Goal: Task Accomplishment & Management: Use online tool/utility

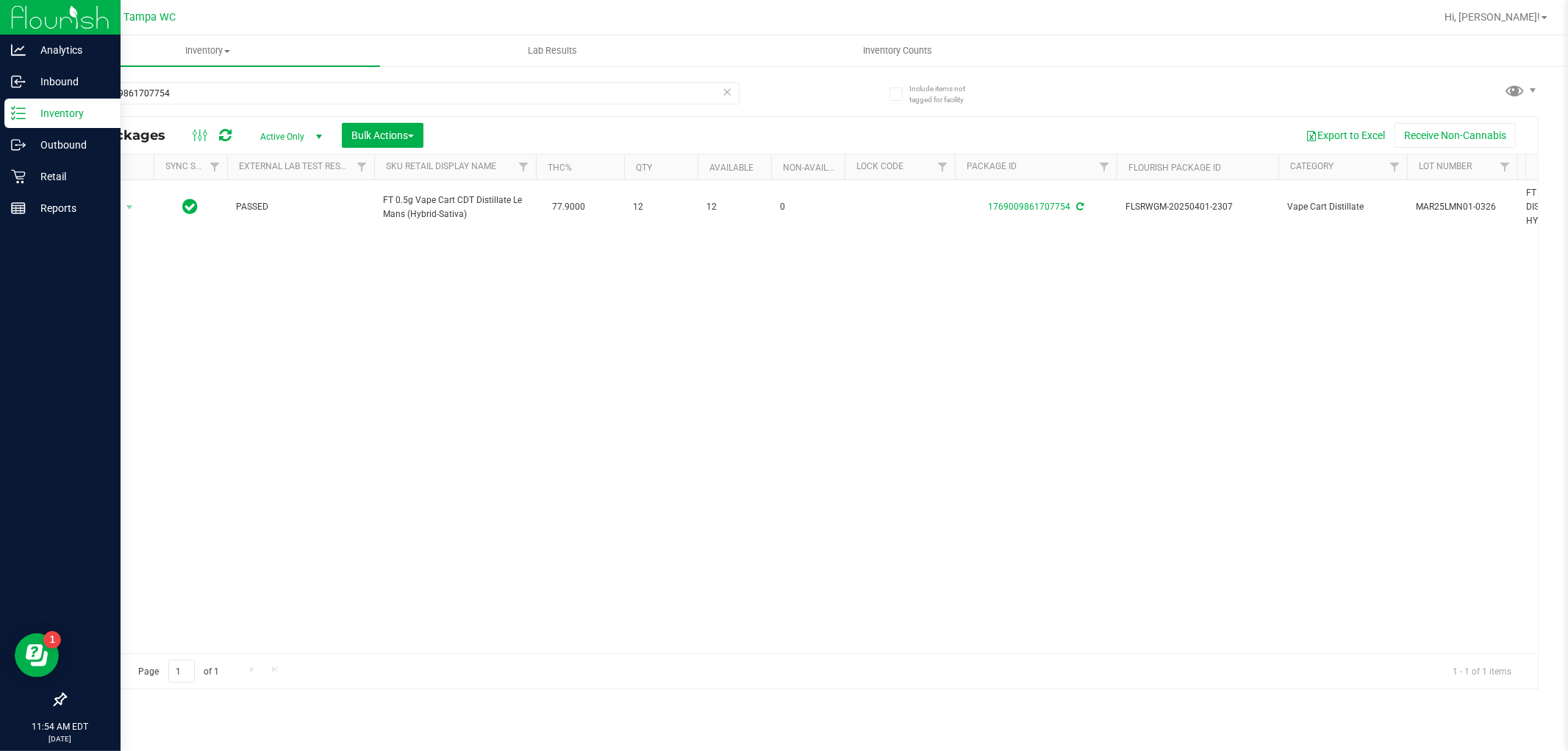
drag, startPoint x: 200, startPoint y: 92, endPoint x: 0, endPoint y: 227, distance: 241.3
click at [0, 229] on div "Analytics Inbound Inventory Outbound Retail Reports 11:54 AM EDT [DATE] 08/27 T…" at bounding box center [784, 376] width 1568 height 751
type input "4483697570583095"
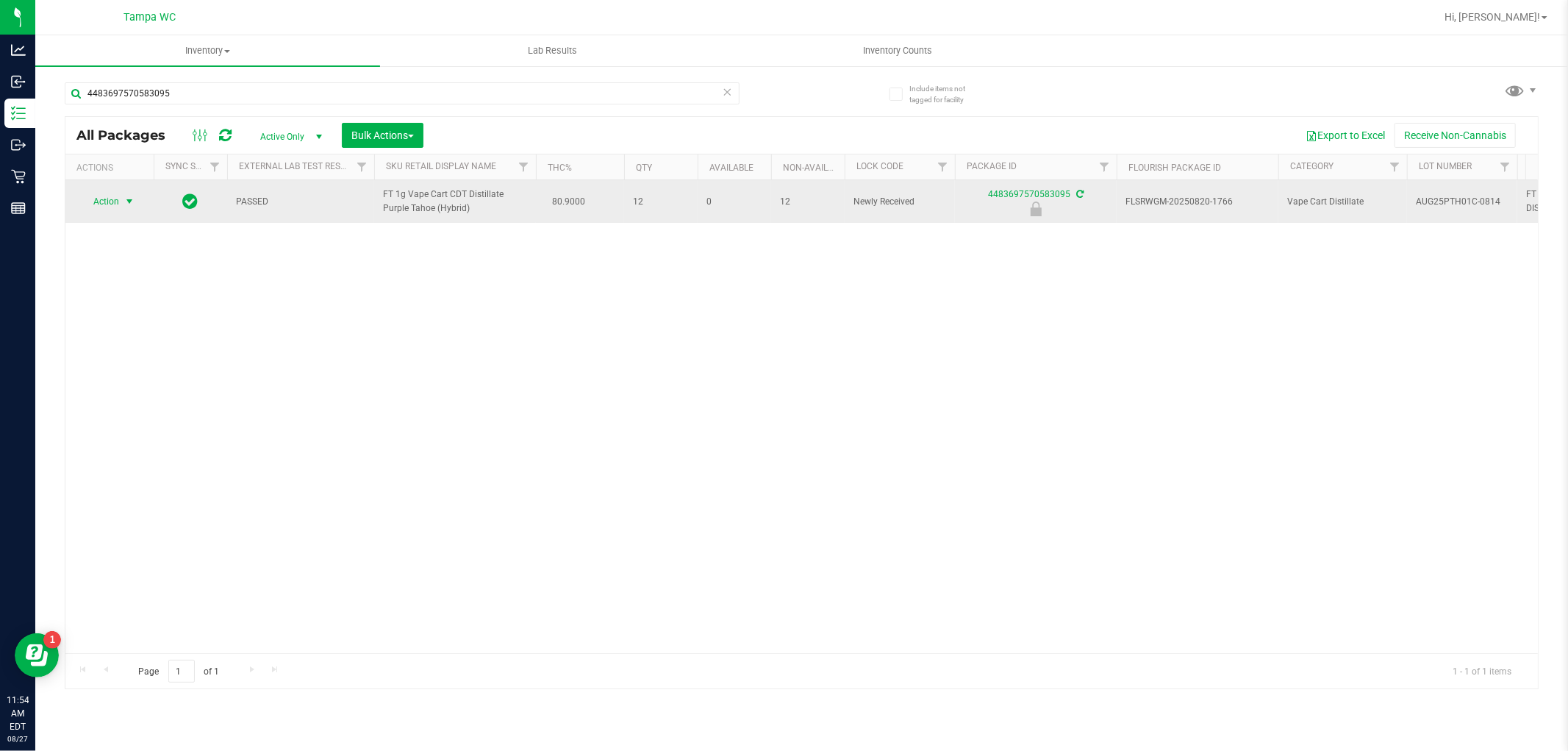
click at [96, 208] on span "Action" at bounding box center [99, 201] width 40 height 20
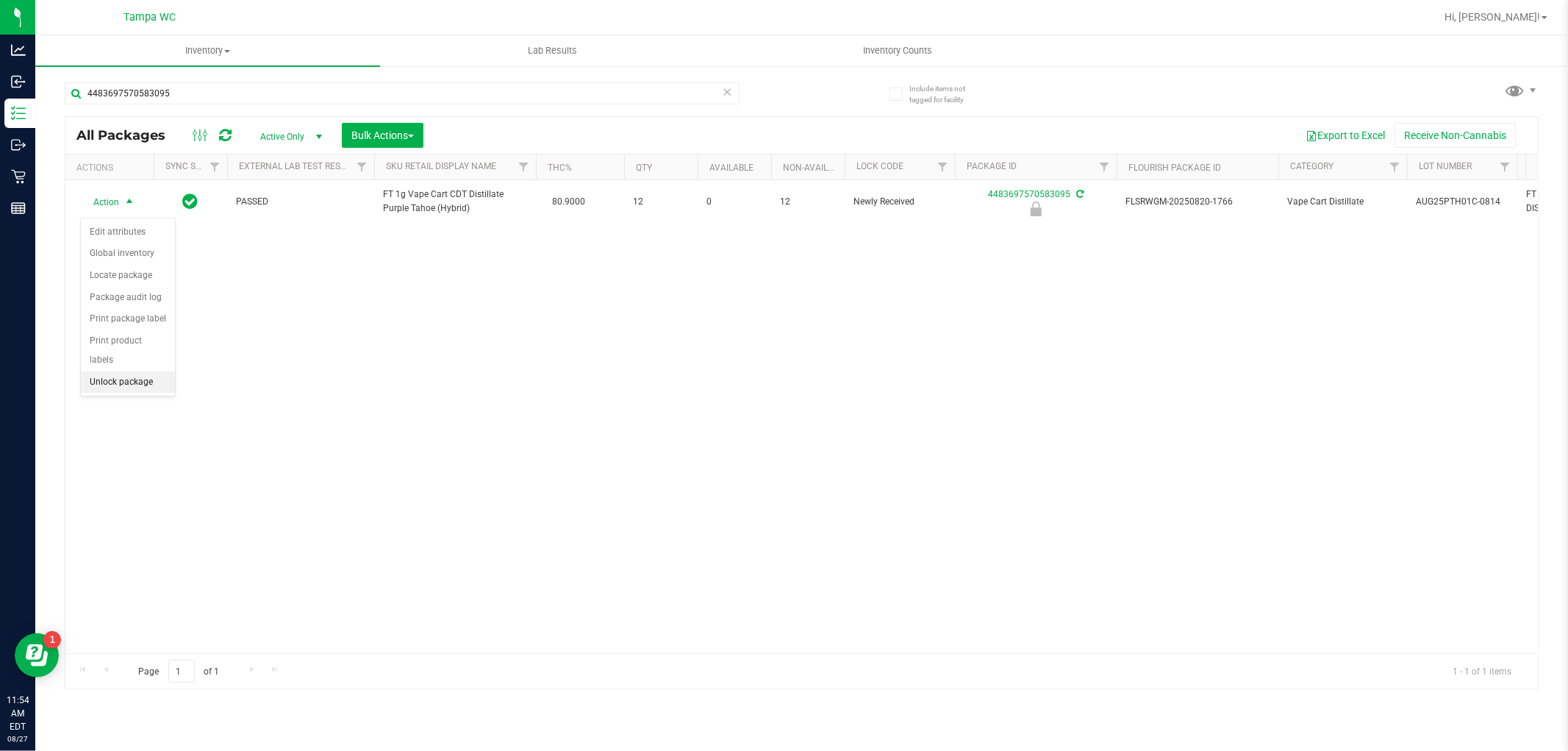
click at [110, 386] on li "Unlock package" at bounding box center [127, 382] width 94 height 22
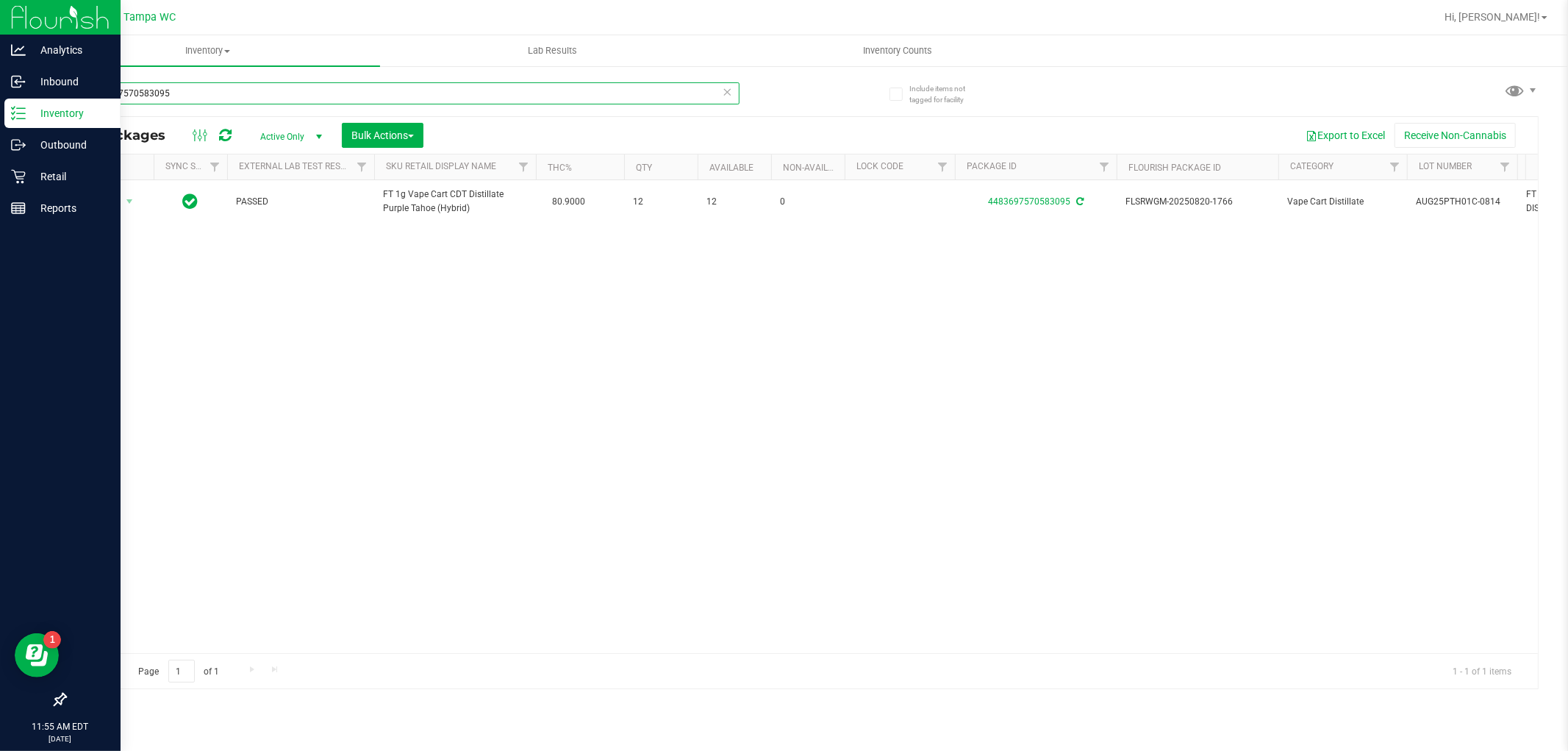
drag, startPoint x: 247, startPoint y: 92, endPoint x: 0, endPoint y: 249, distance: 292.7
click at [0, 230] on div "Analytics Inbound Inventory Outbound Retail Reports 11:55 AM EDT [DATE] 08/27 T…" at bounding box center [784, 376] width 1568 height 751
type input "1469847622679344"
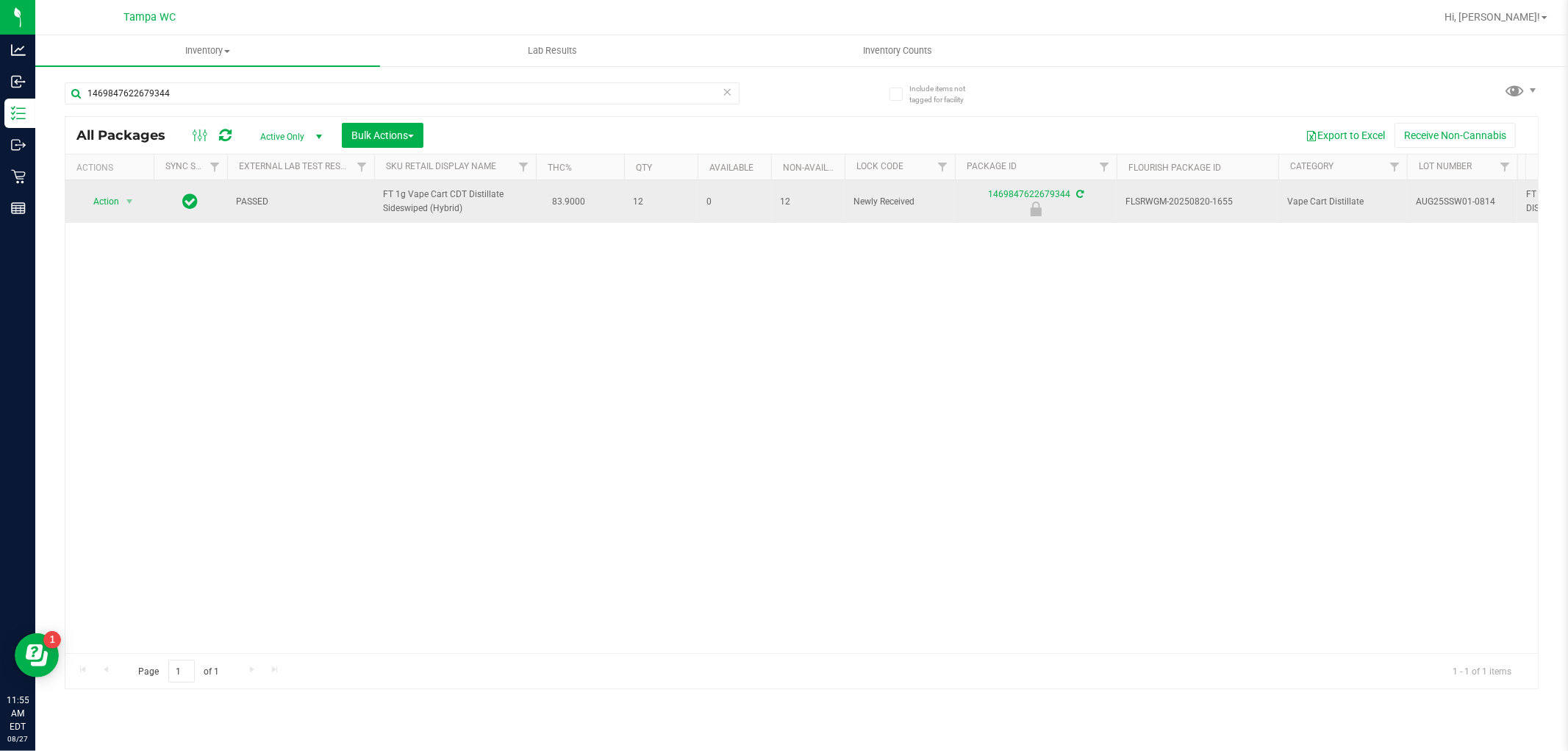
drag, startPoint x: 143, startPoint y: 210, endPoint x: 111, endPoint y: 214, distance: 32.2
click at [135, 212] on div "Action Action Edit attributes Global inventory Locate package Package audit log…" at bounding box center [109, 201] width 70 height 20
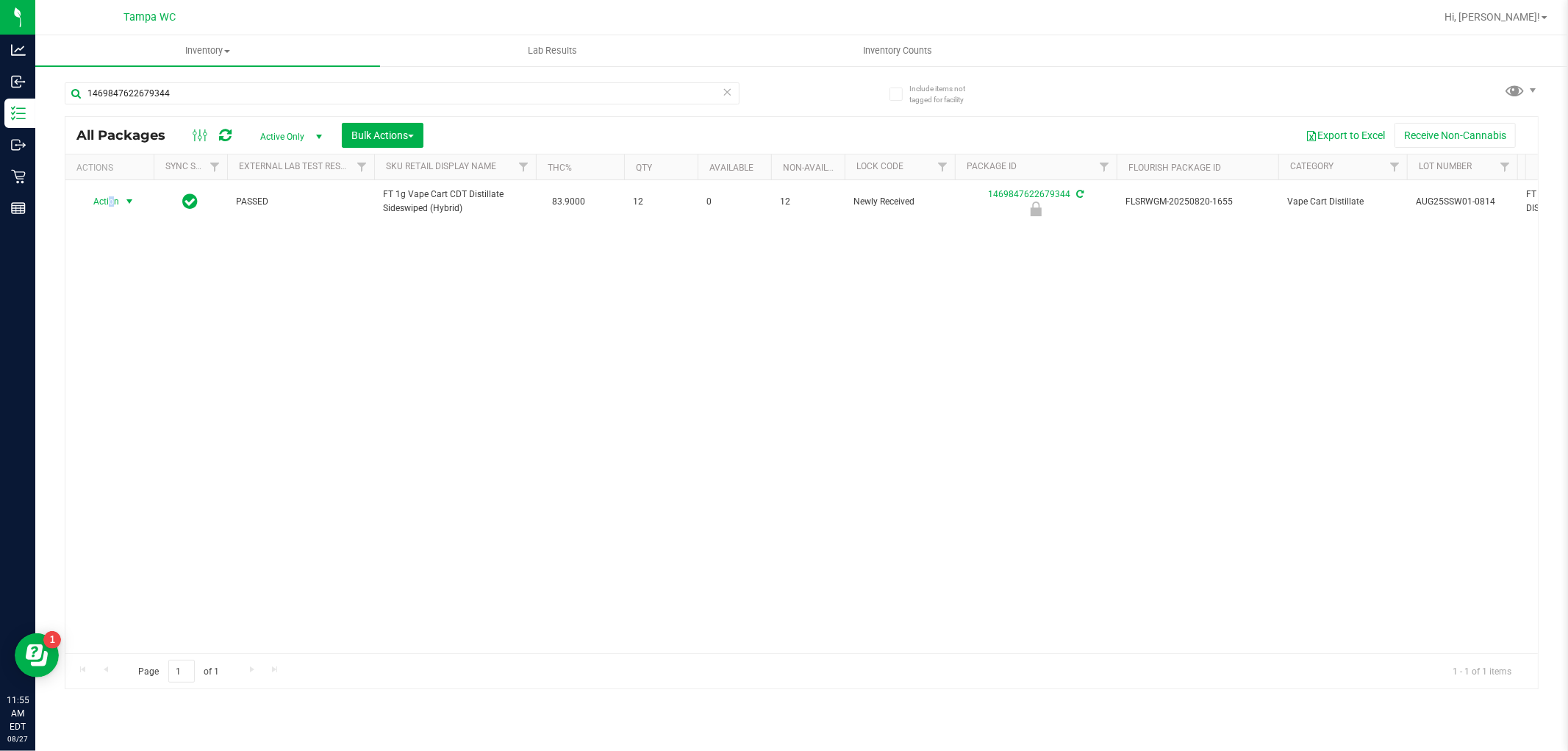
drag, startPoint x: 111, startPoint y: 214, endPoint x: 128, endPoint y: 276, distance: 64.3
click at [109, 212] on span "Action" at bounding box center [99, 201] width 40 height 20
click at [159, 388] on li "Unlock package" at bounding box center [127, 382] width 94 height 22
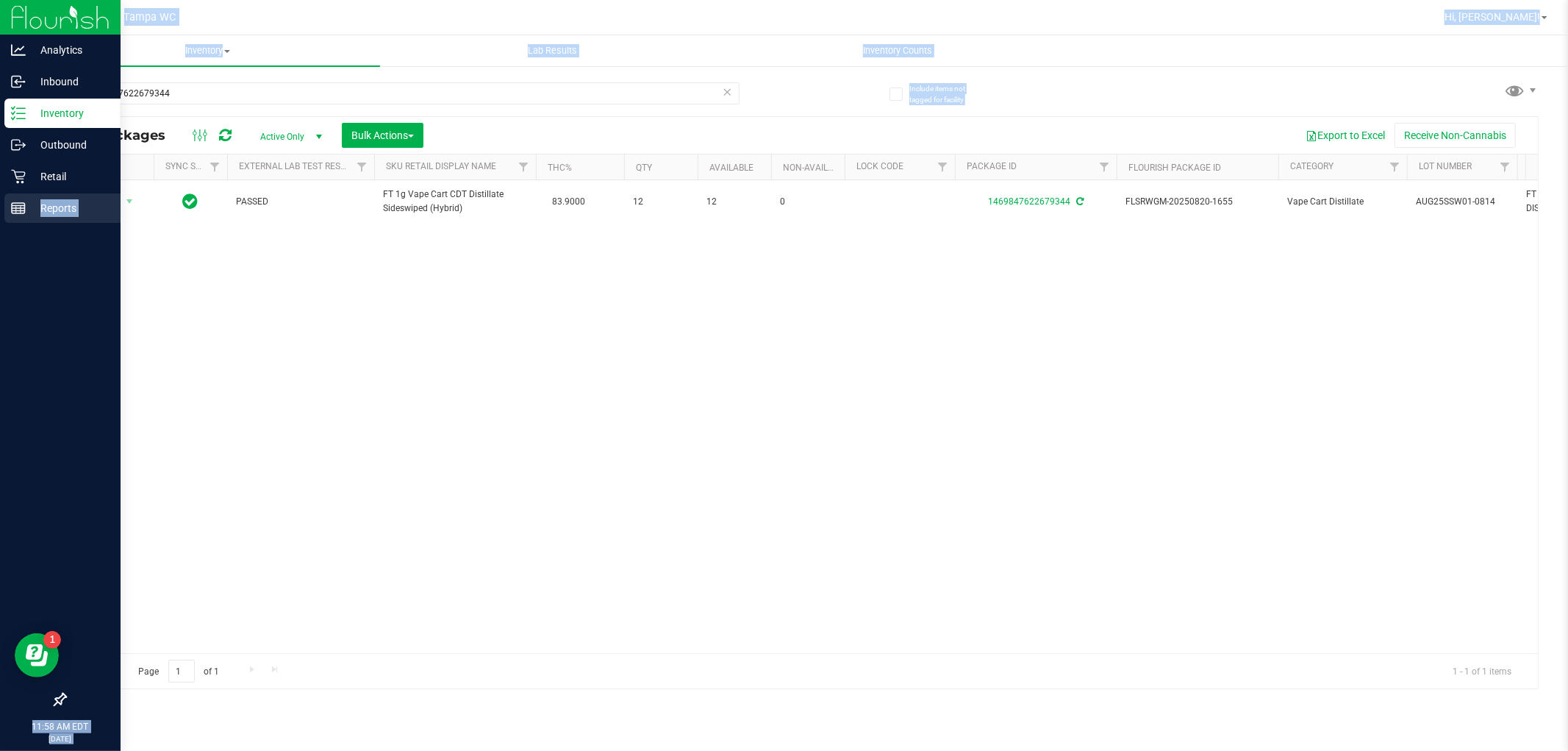
drag, startPoint x: 0, startPoint y: 121, endPoint x: 41, endPoint y: 204, distance: 92.6
click at [40, 203] on div "Analytics Inbound Inventory Outbound Retail Reports 11:58 AM EDT [DATE] 08/27 T…" at bounding box center [784, 376] width 1568 height 751
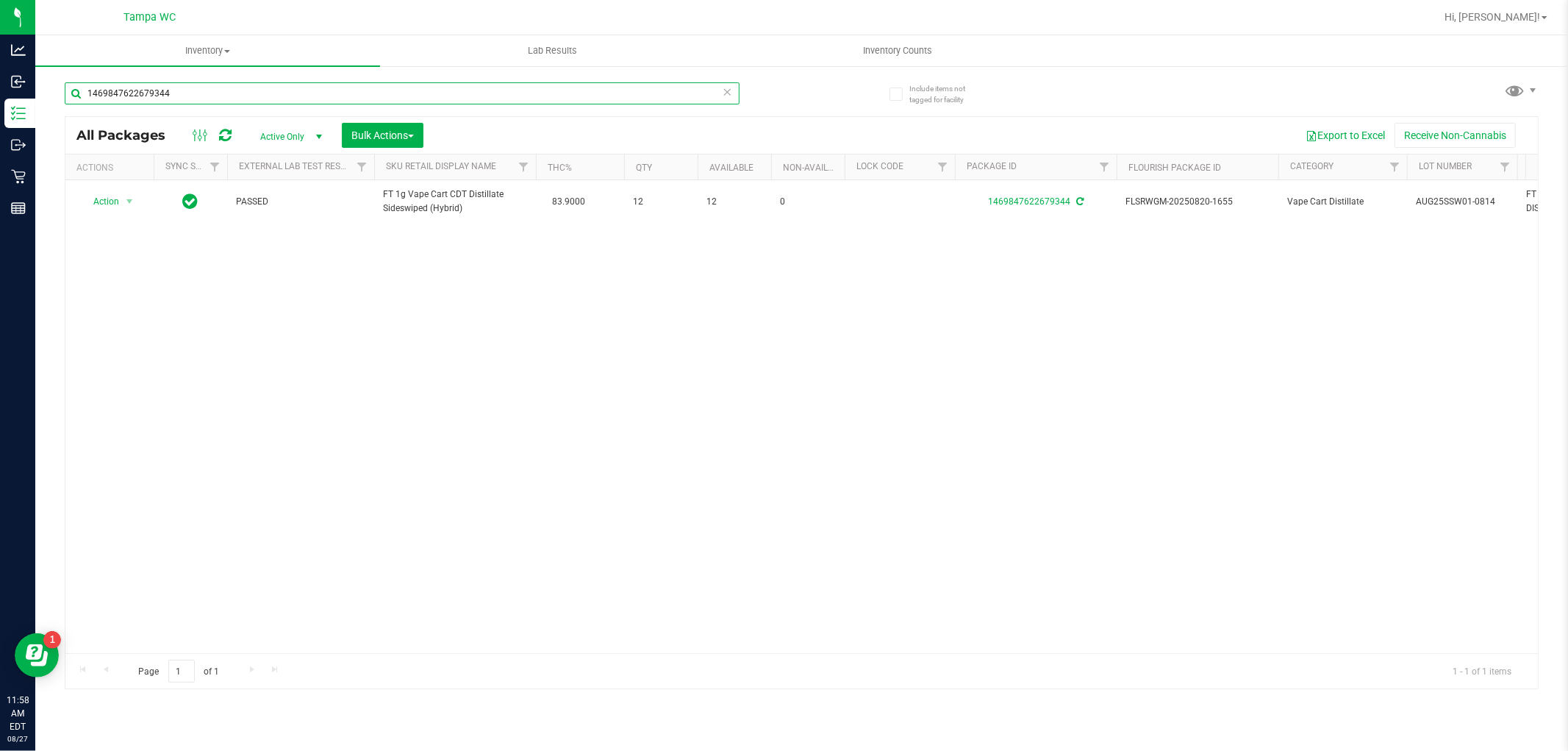
click at [218, 100] on input "1469847622679344" at bounding box center [403, 93] width 675 height 22
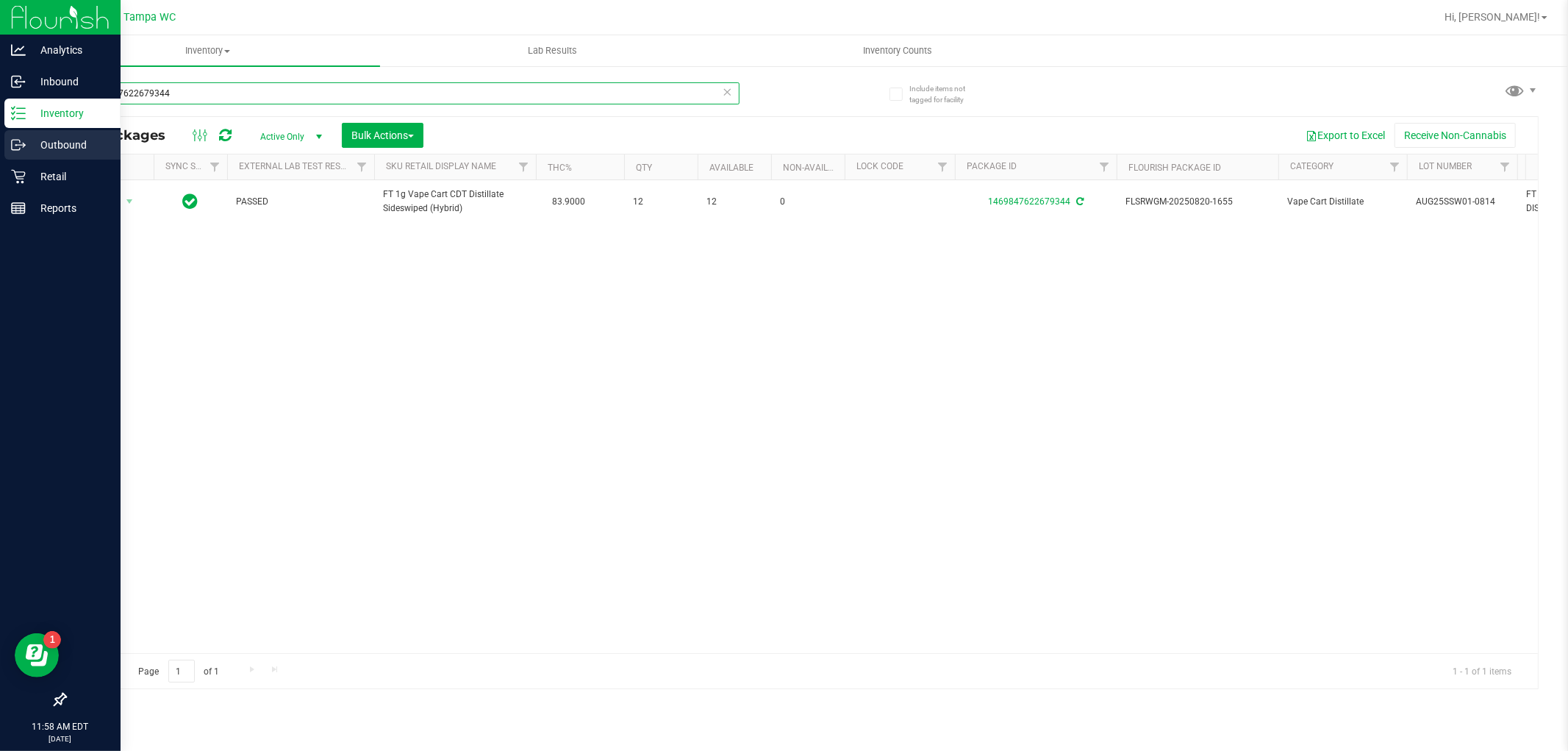
drag, startPoint x: 0, startPoint y: 122, endPoint x: 2, endPoint y: 135, distance: 13.2
click at [1, 135] on div "Analytics Inbound Inventory Outbound Retail Reports 11:58 AM EDT [DATE] 08/27 T…" at bounding box center [784, 376] width 1568 height 751
type input "5075922071829164"
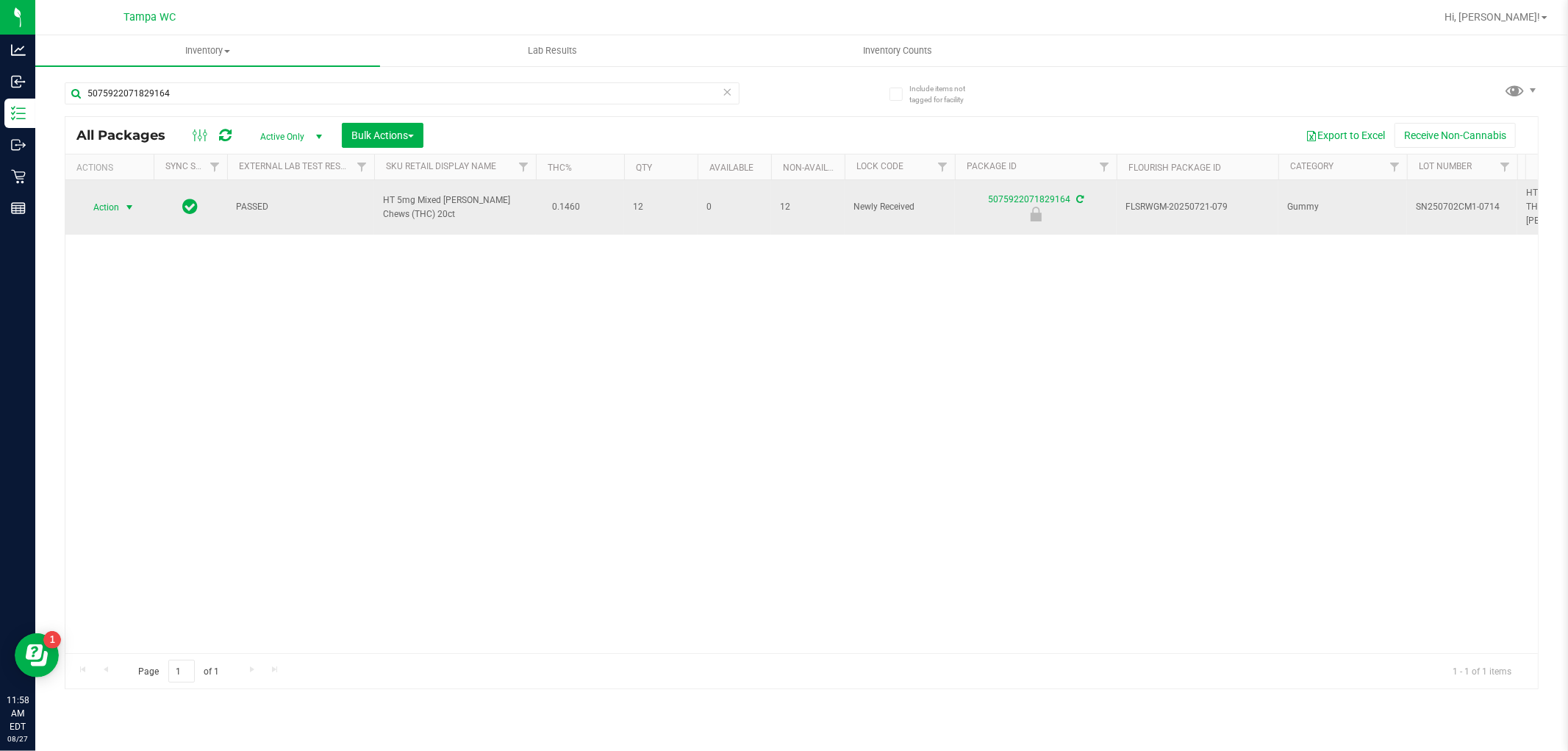
click at [133, 201] on span "select" at bounding box center [129, 207] width 11 height 11
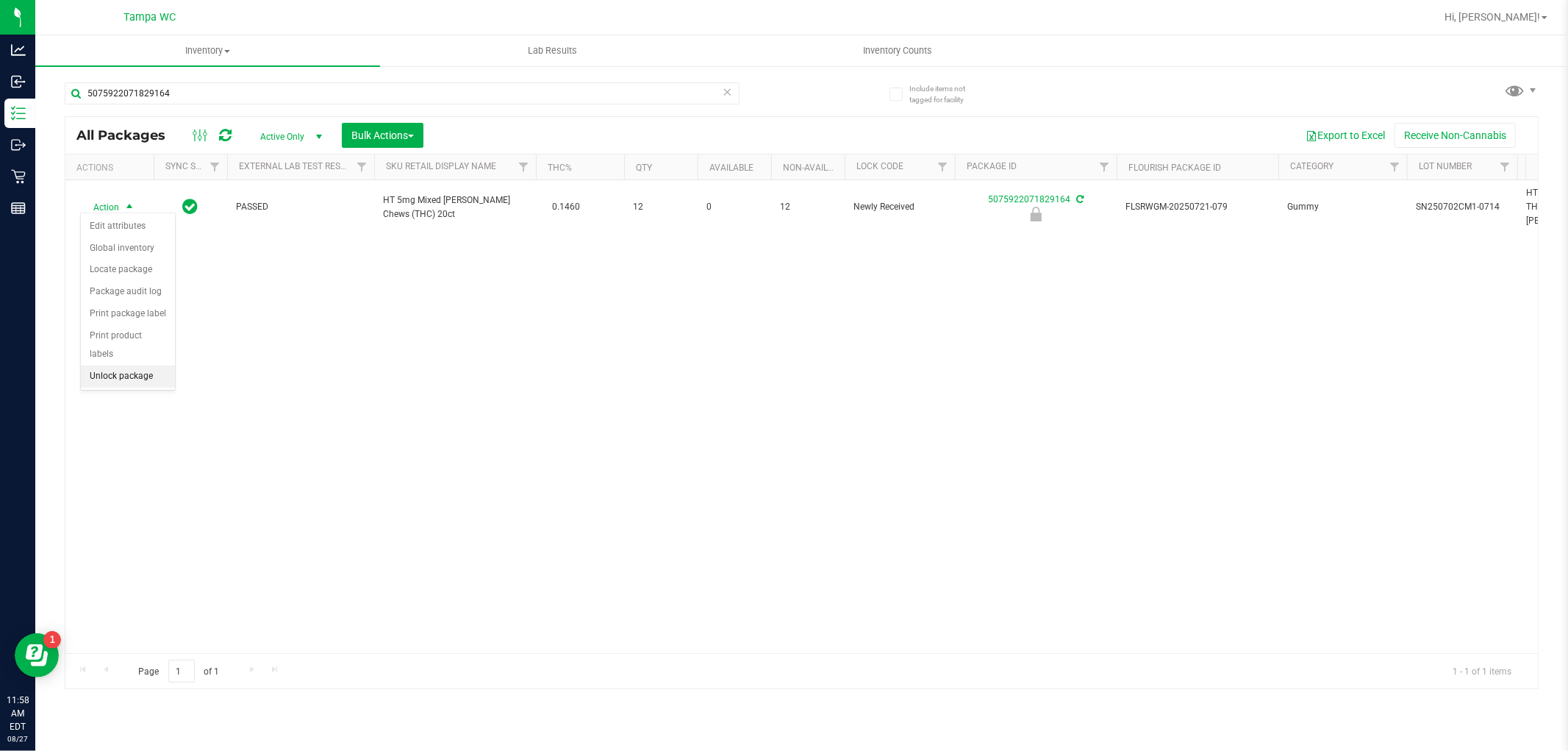
drag, startPoint x: 114, startPoint y: 373, endPoint x: 121, endPoint y: 376, distance: 7.6
click at [121, 376] on li "Unlock package" at bounding box center [127, 376] width 94 height 22
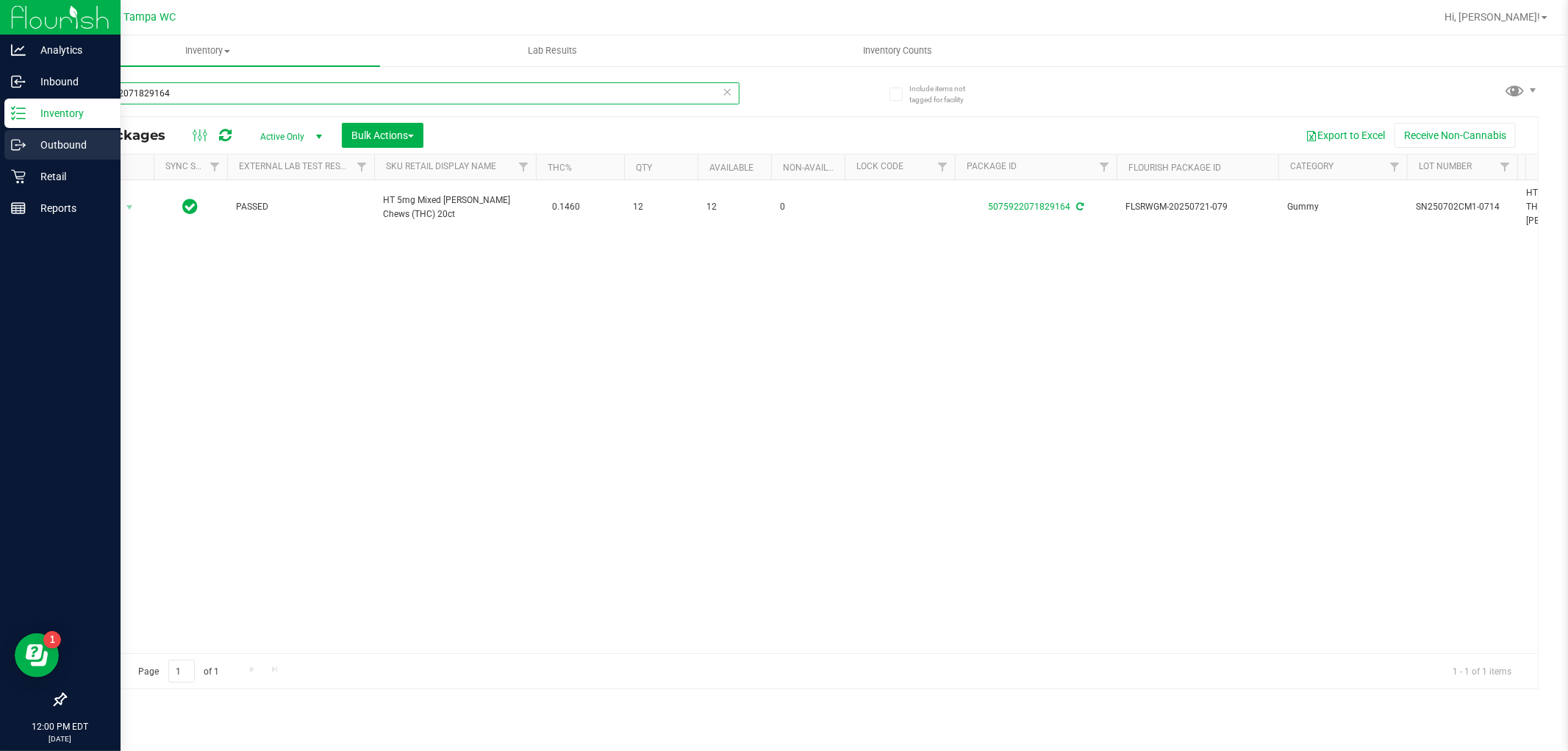
drag, startPoint x: 281, startPoint y: 84, endPoint x: 3, endPoint y: 142, distance: 284.0
click at [0, 142] on div "Analytics Inbound Inventory Outbound Retail Reports 12:00 PM EDT [DATE] 08/27 T…" at bounding box center [784, 376] width 1568 height 751
type input "5567801081163330"
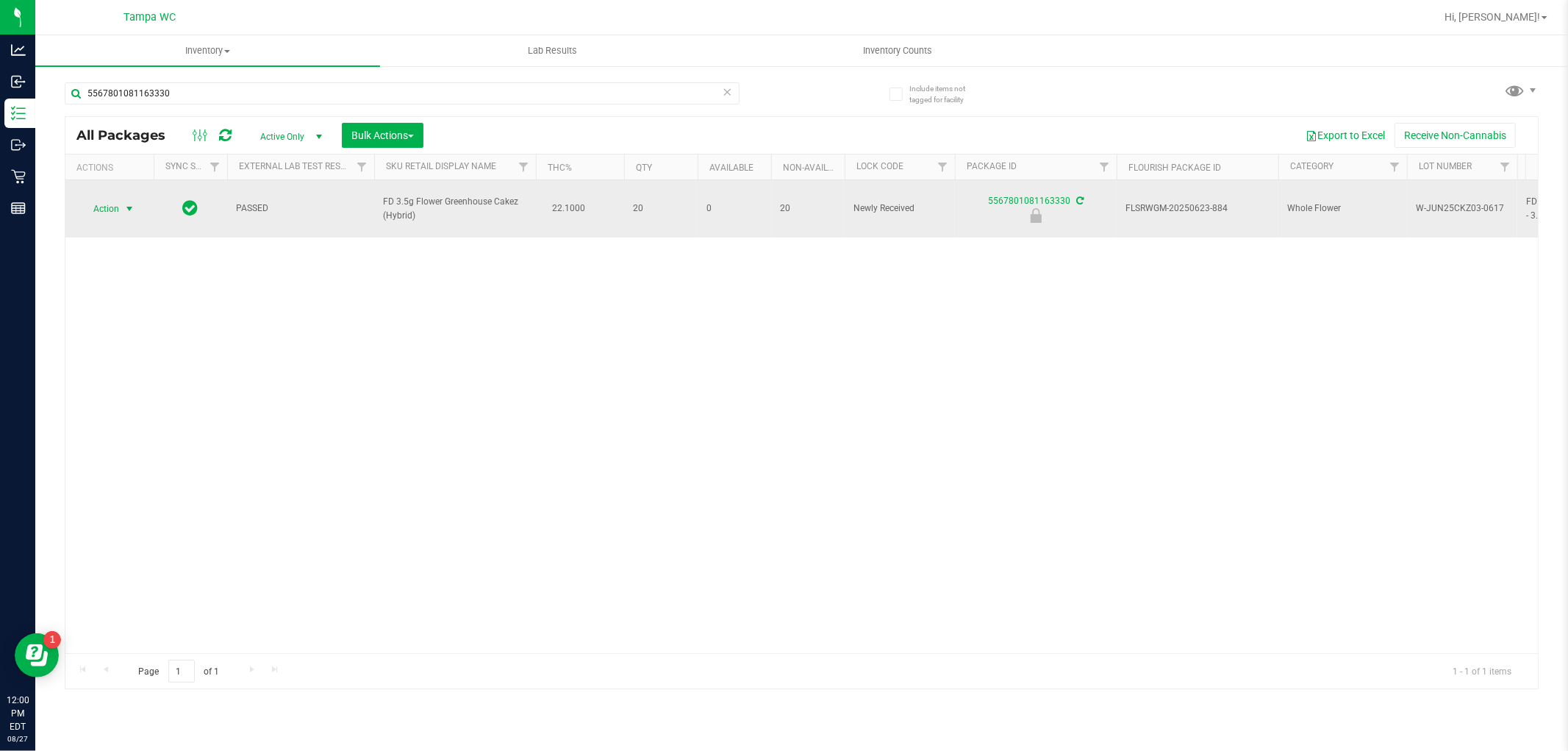
click at [101, 200] on span "Action" at bounding box center [99, 208] width 40 height 20
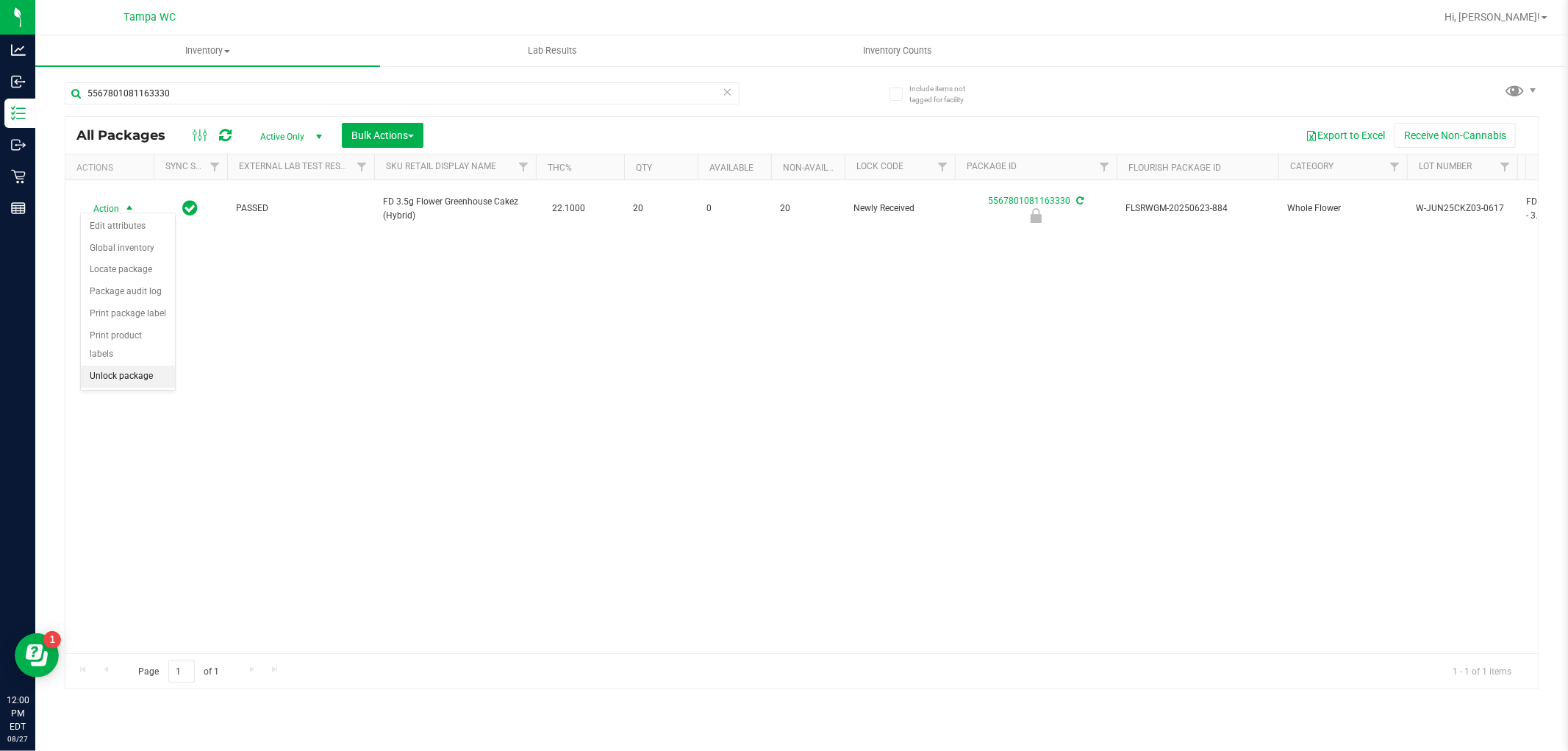
click at [127, 369] on li "Unlock package" at bounding box center [127, 376] width 94 height 22
drag, startPoint x: 120, startPoint y: 425, endPoint x: 263, endPoint y: 436, distance: 143.4
click at [265, 424] on div "Action Action Adjust qty Create package Edit attributes Global inventory Locate…" at bounding box center [801, 417] width 1472 height 473
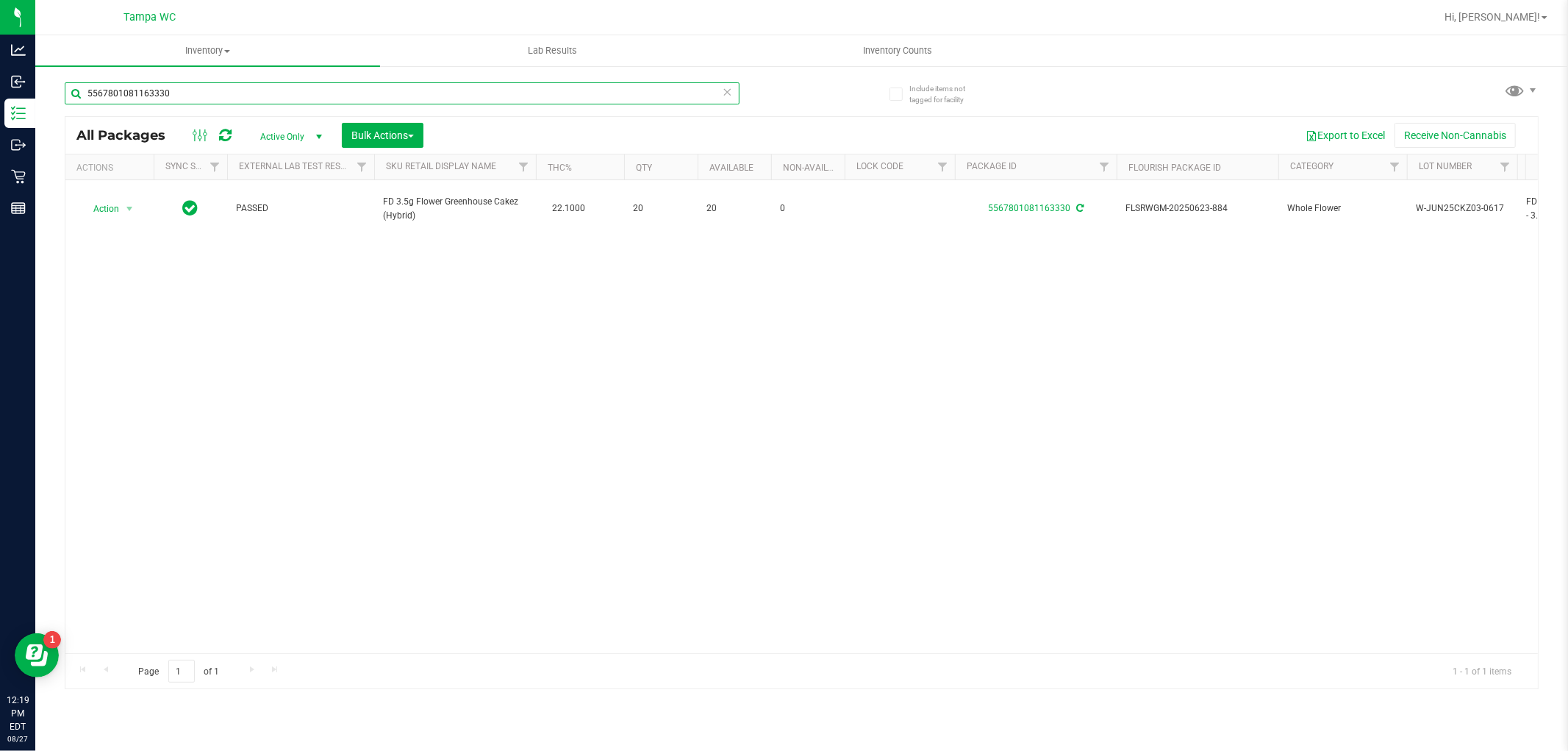
click at [238, 89] on input "5567801081163330" at bounding box center [403, 93] width 675 height 22
click at [238, 90] on input "5567801081163330" at bounding box center [403, 93] width 675 height 22
click at [240, 91] on input "5567801081163330" at bounding box center [403, 93] width 675 height 22
click at [241, 92] on input "5567801081163330" at bounding box center [403, 93] width 675 height 22
drag, startPoint x: 245, startPoint y: 89, endPoint x: 243, endPoint y: 98, distance: 9.2
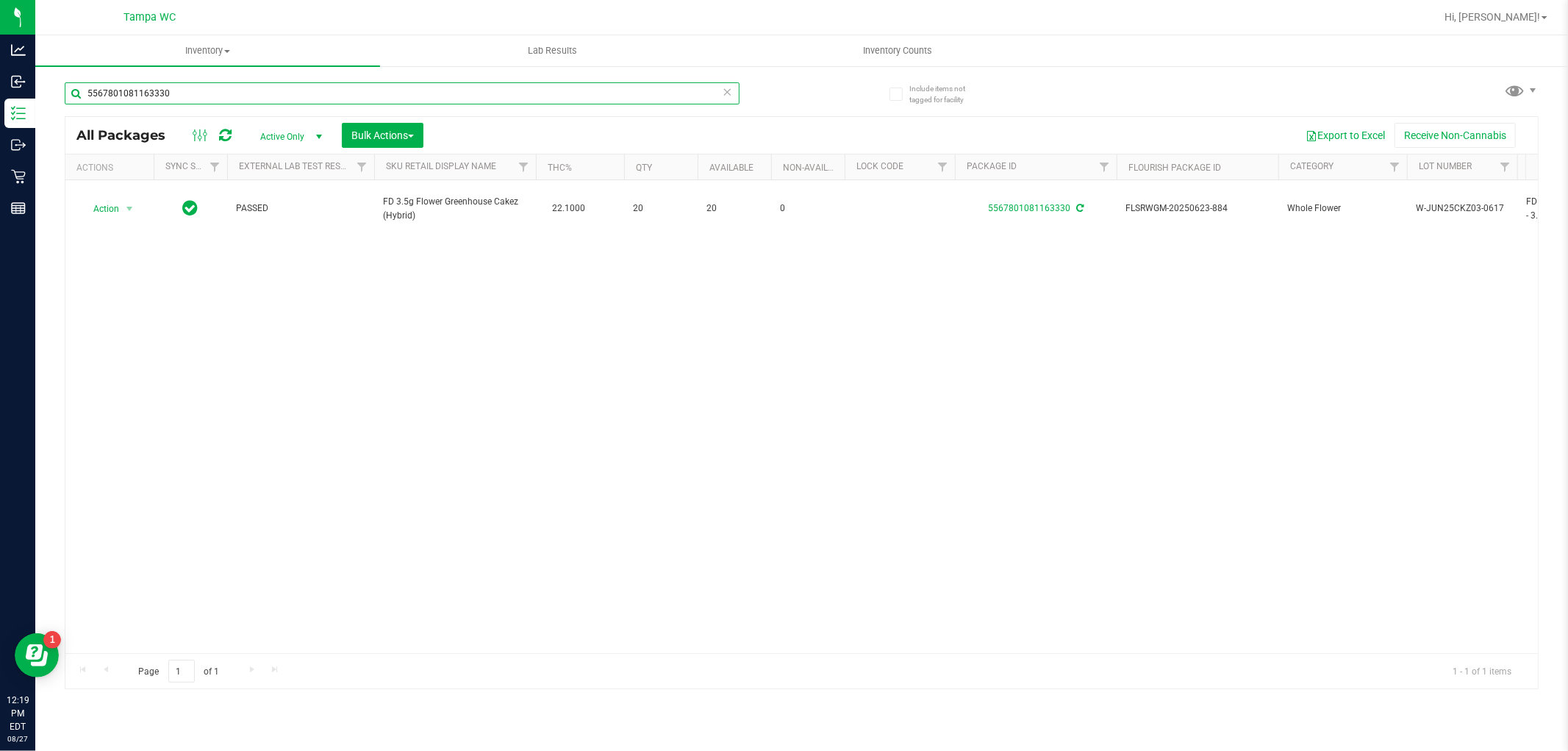
click at [244, 93] on input "5567801081163330" at bounding box center [403, 93] width 675 height 22
type input "5"
type input "2399490216157999"
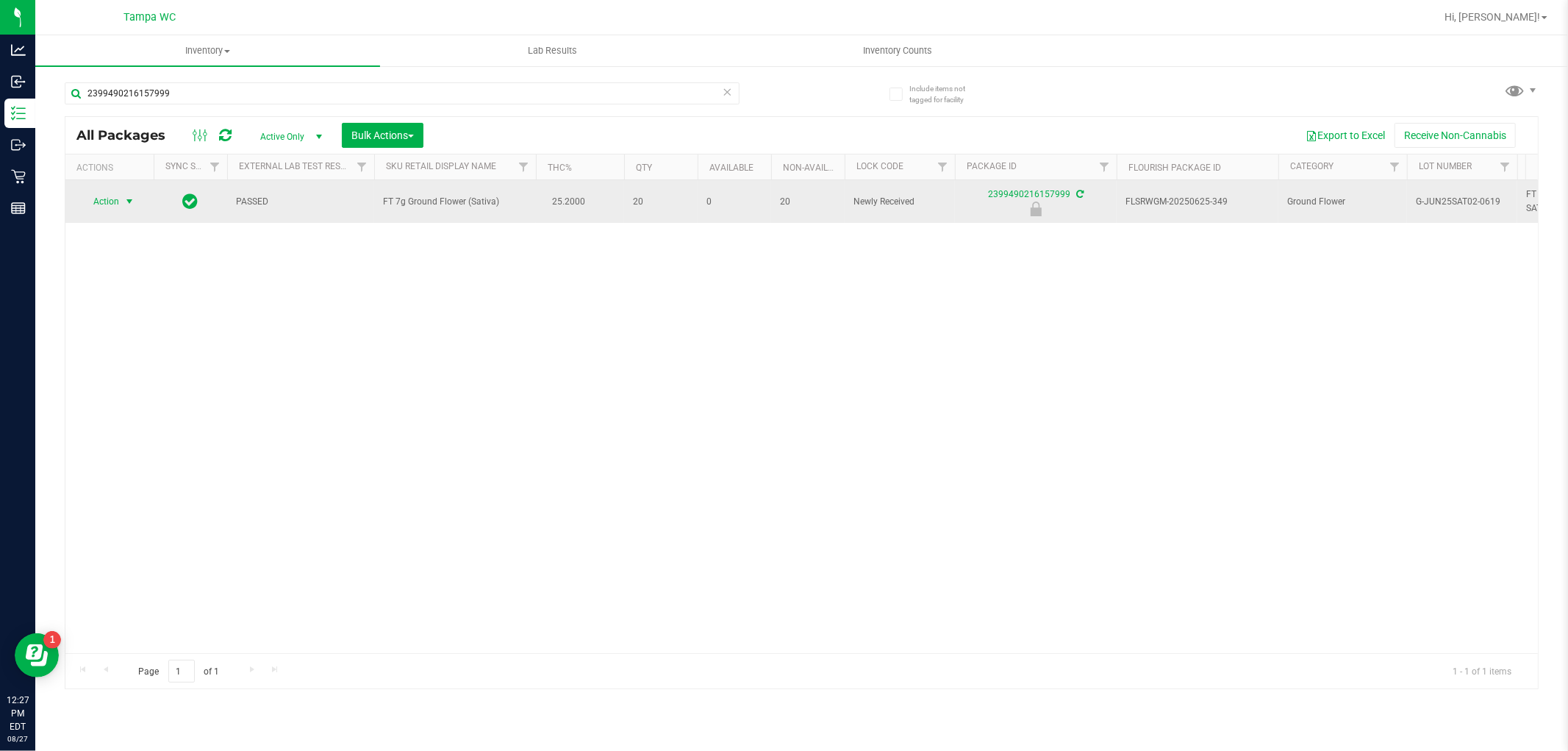
click at [111, 207] on span "Action" at bounding box center [99, 201] width 40 height 20
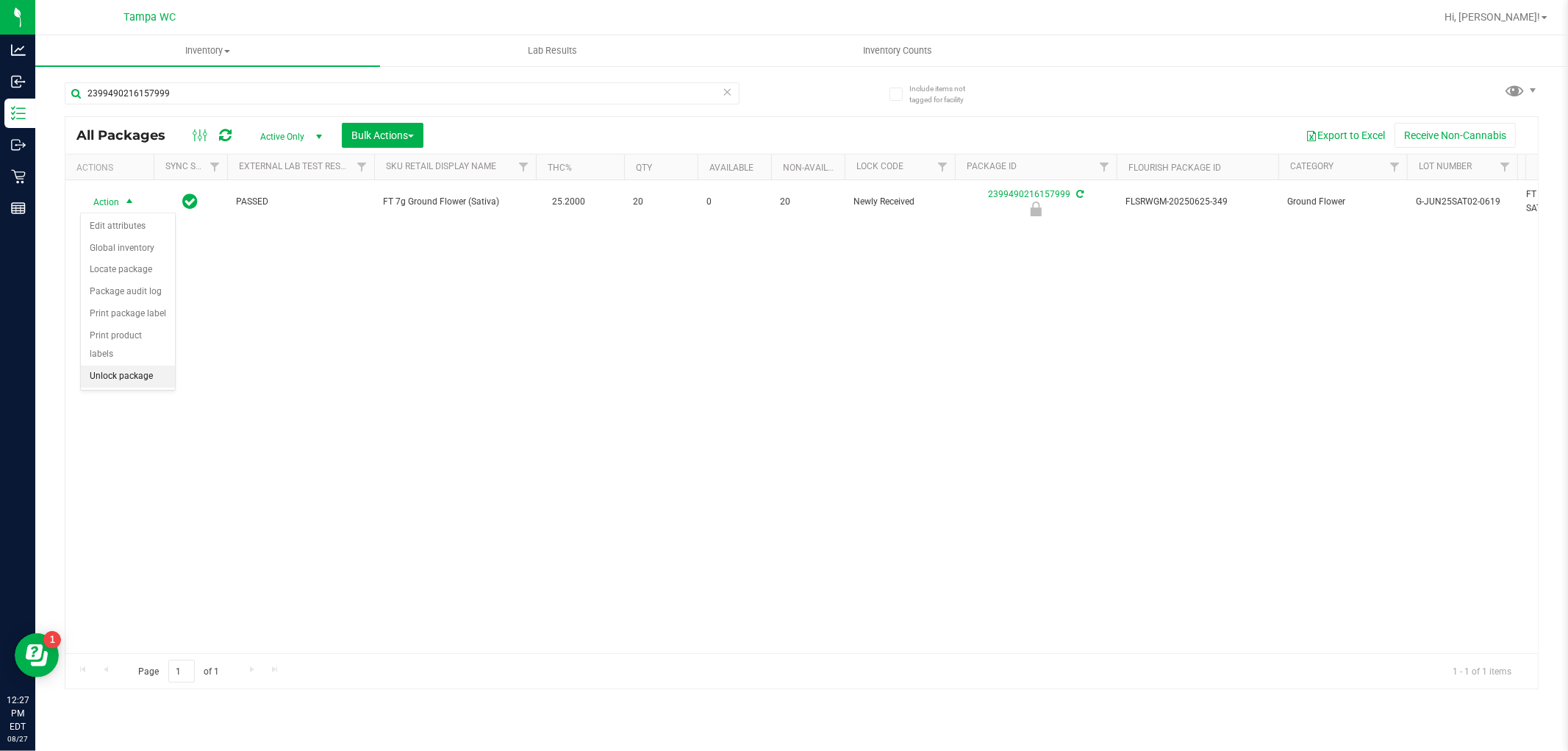
click at [100, 384] on li "Unlock package" at bounding box center [127, 376] width 94 height 22
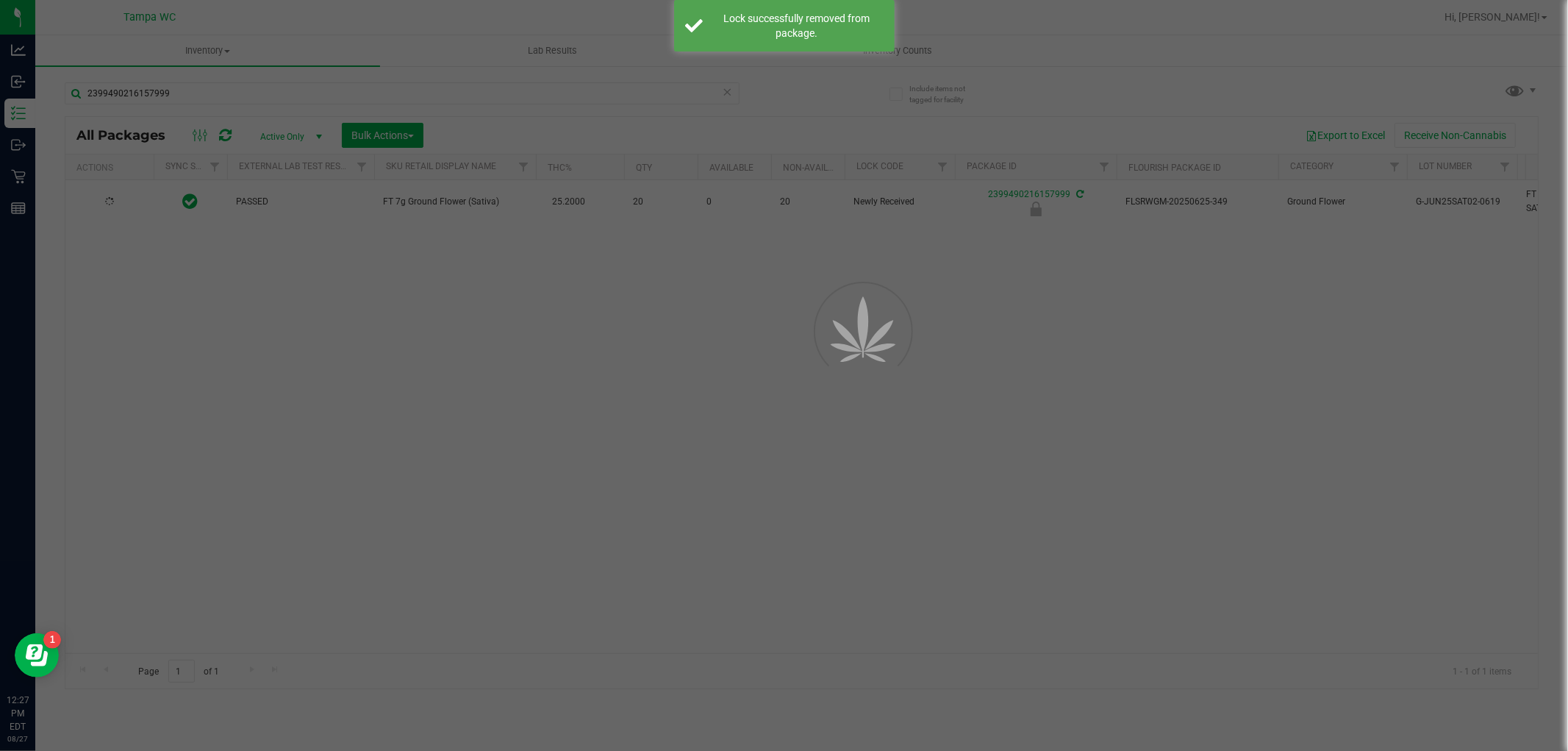
click at [354, 435] on div at bounding box center [784, 376] width 1568 height 751
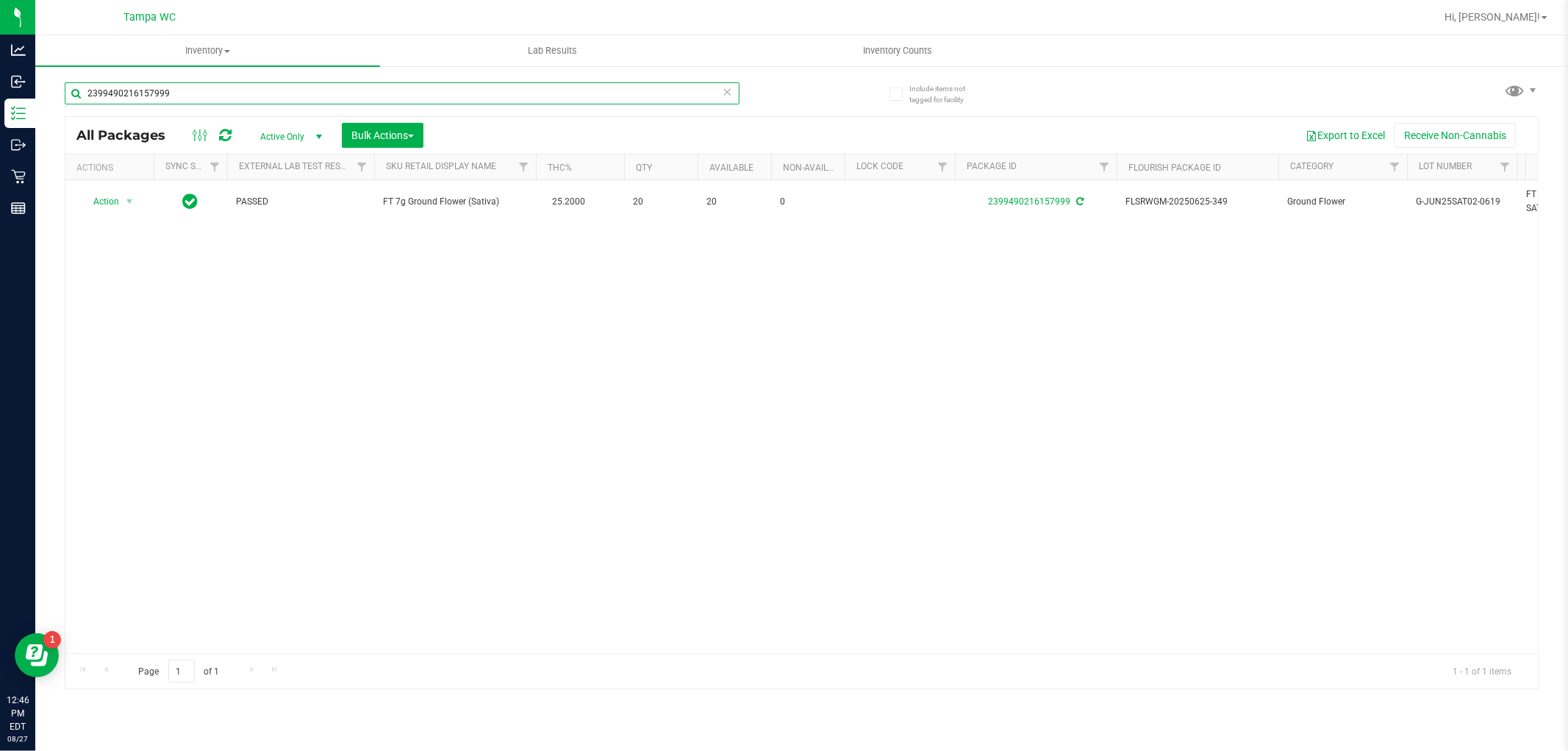
click at [189, 91] on input "2399490216157999" at bounding box center [403, 93] width 675 height 22
click at [186, 91] on input "2399490216157999" at bounding box center [403, 93] width 675 height 22
click at [185, 91] on input "2399490216157999" at bounding box center [403, 93] width 675 height 22
type input "0491252204442440"
click at [124, 203] on span "select" at bounding box center [129, 201] width 11 height 11
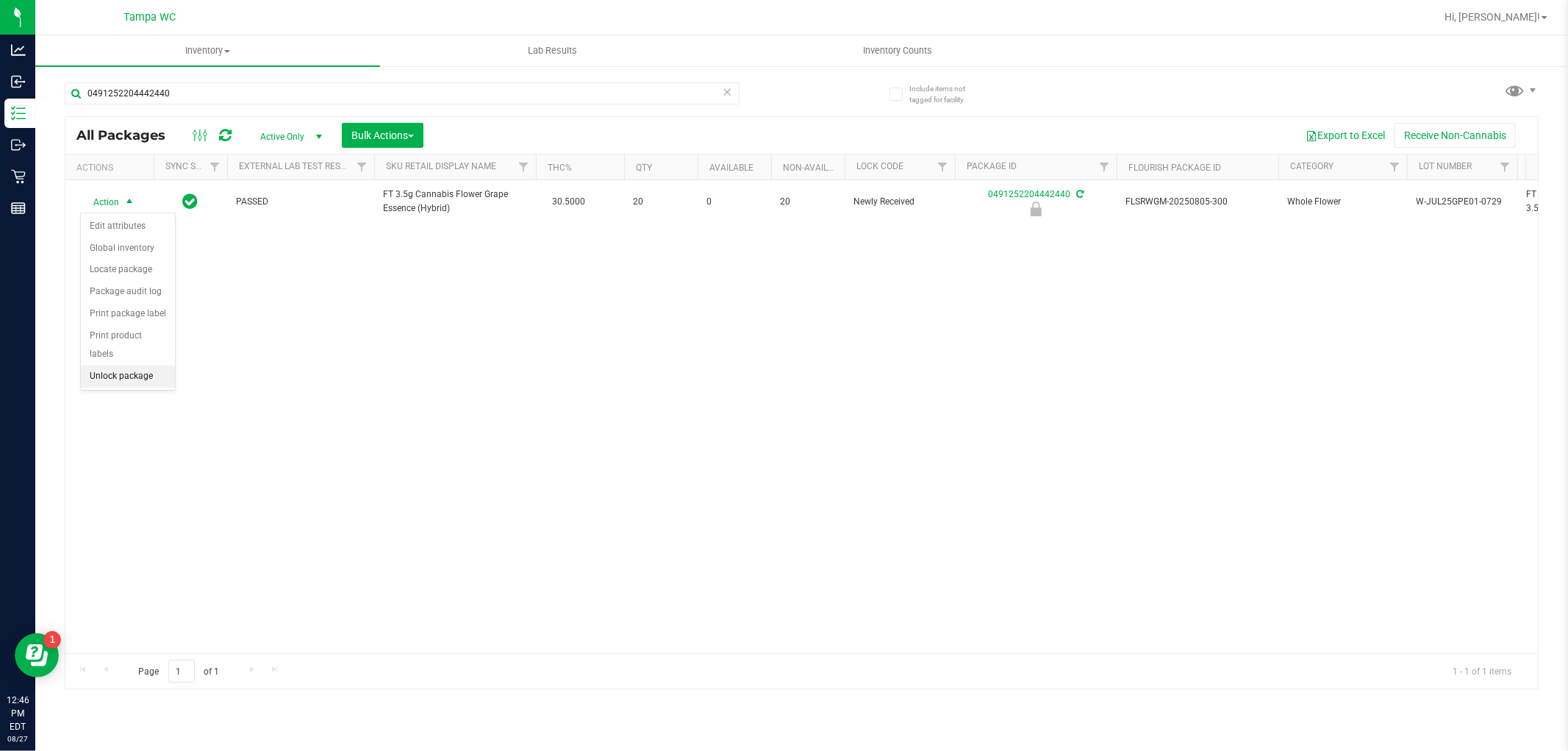
click at [124, 386] on li "Unlock package" at bounding box center [127, 376] width 94 height 22
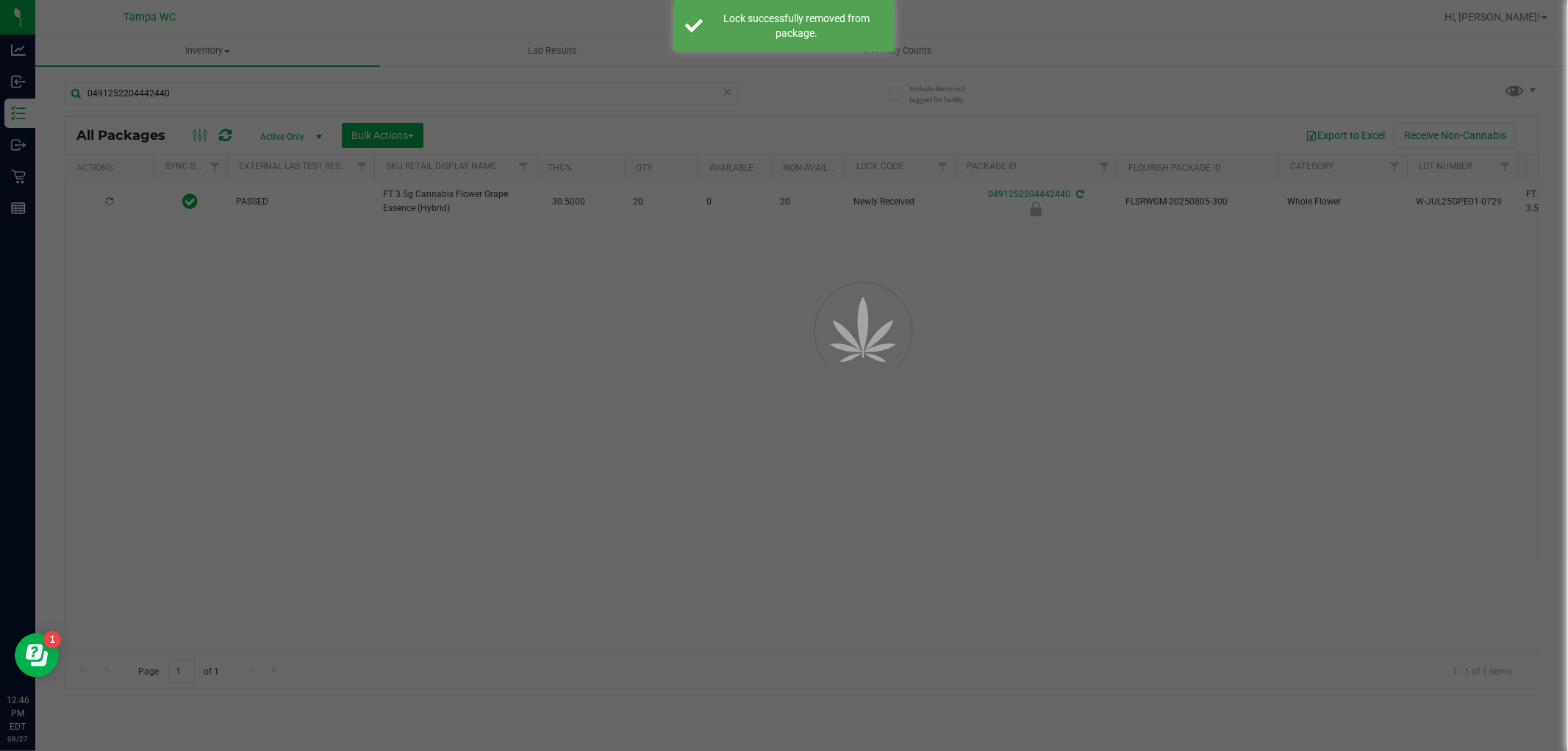
click at [262, 352] on div at bounding box center [784, 376] width 1568 height 751
